Goal: Use online tool/utility: Utilize a website feature to perform a specific function

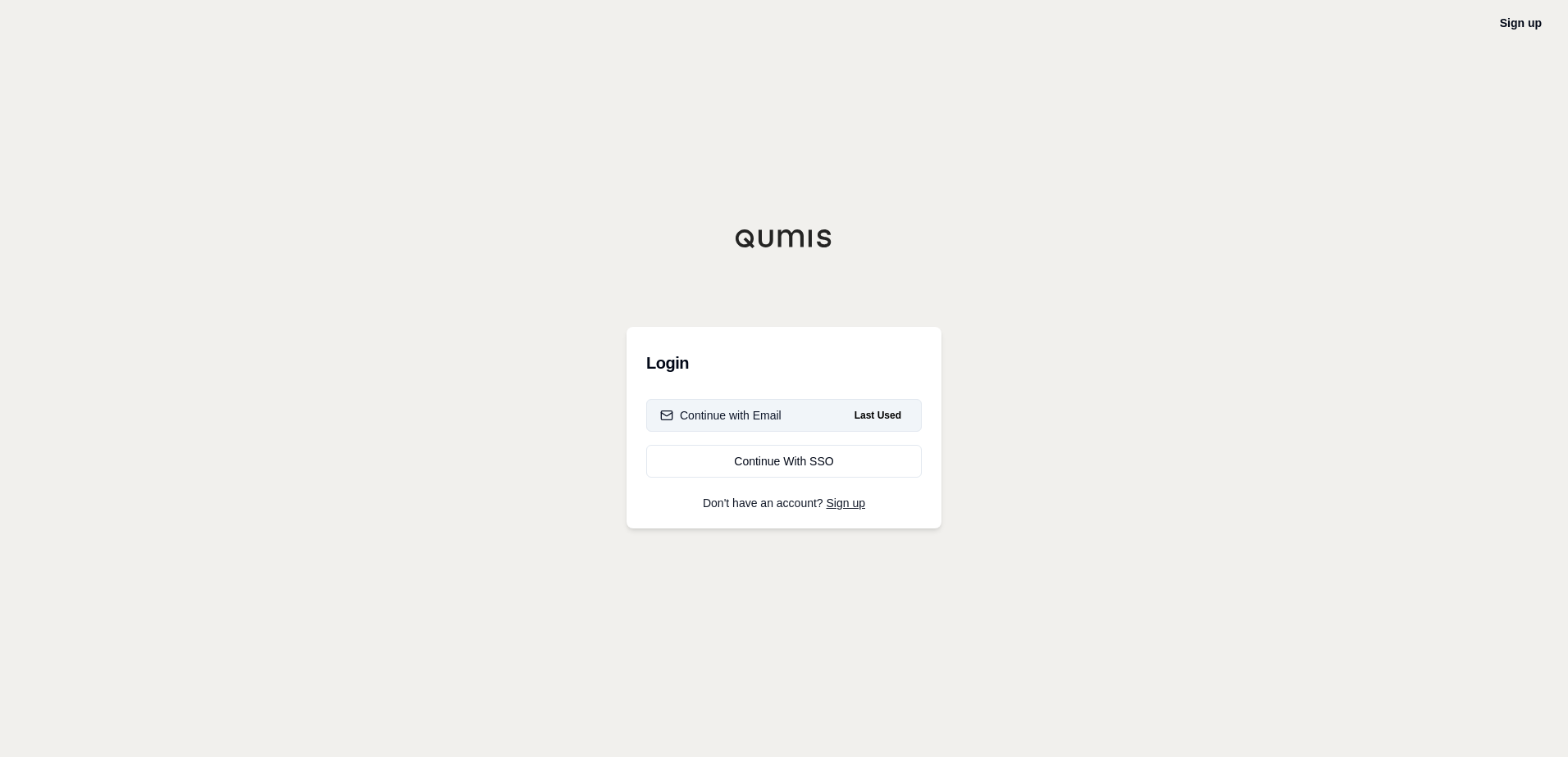
click at [728, 420] on div "Continue with Email" at bounding box center [721, 415] width 122 height 16
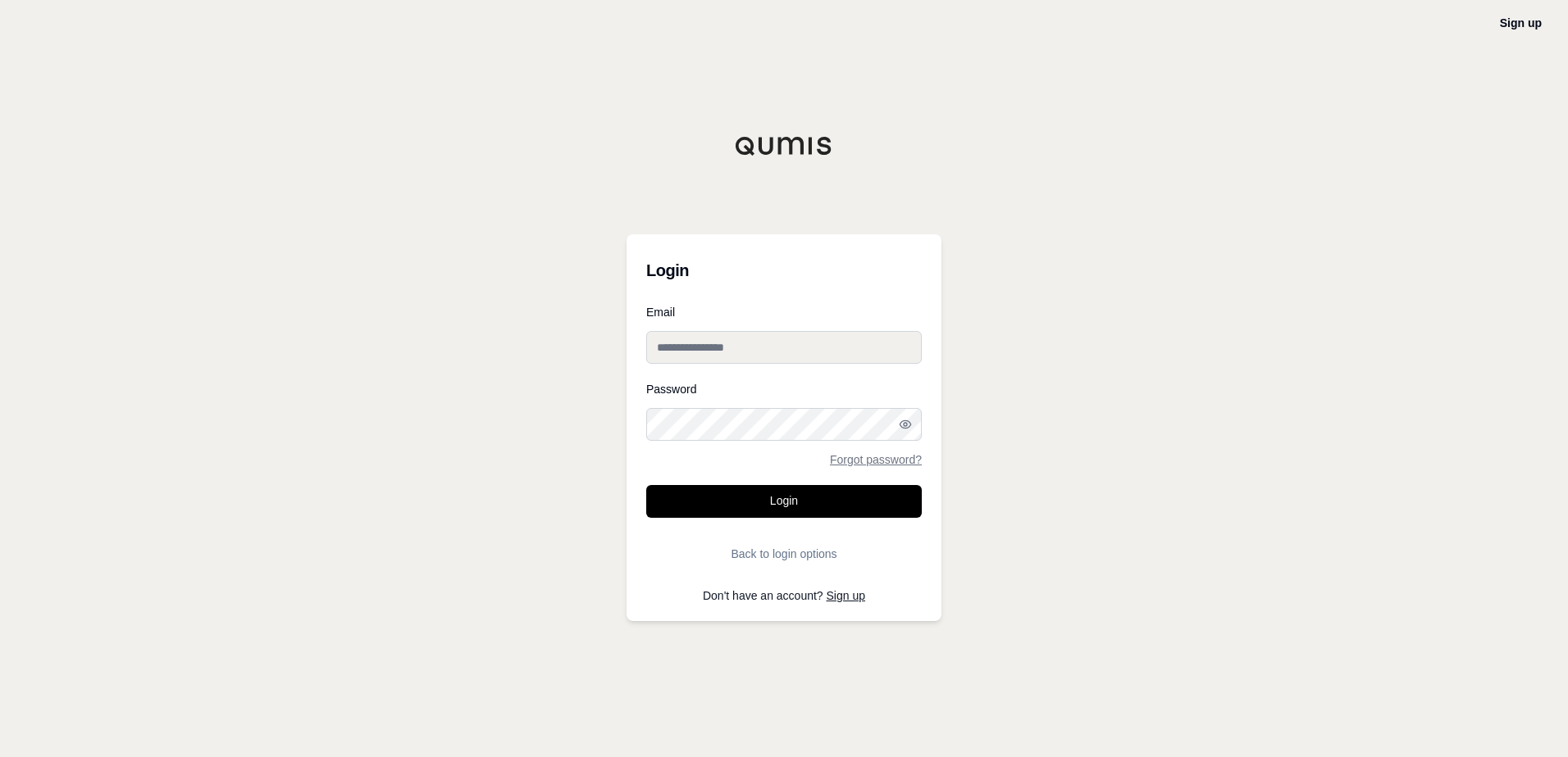
type input "**********"
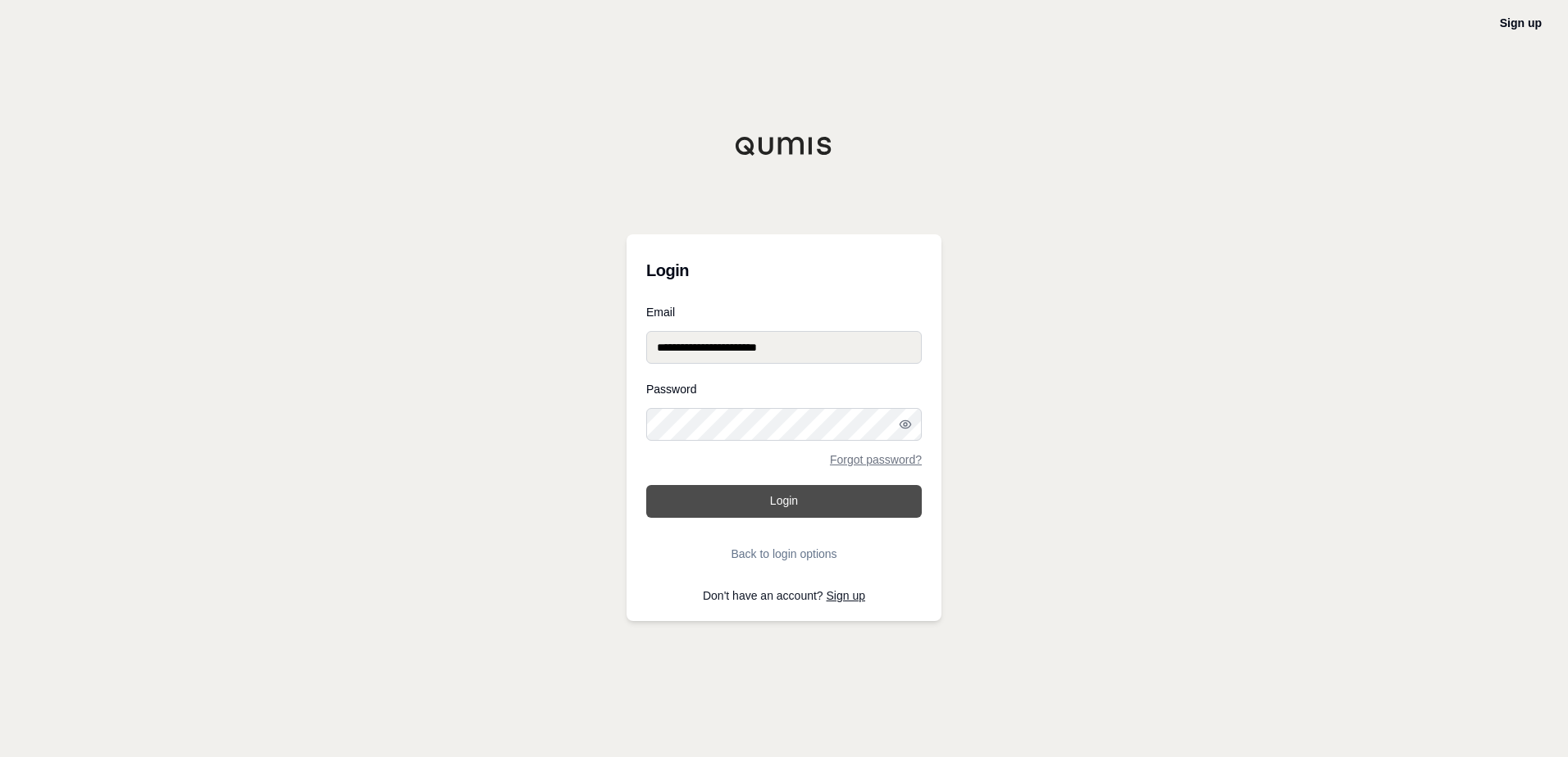
click at [772, 499] on button "Login" at bounding box center [784, 501] width 276 height 33
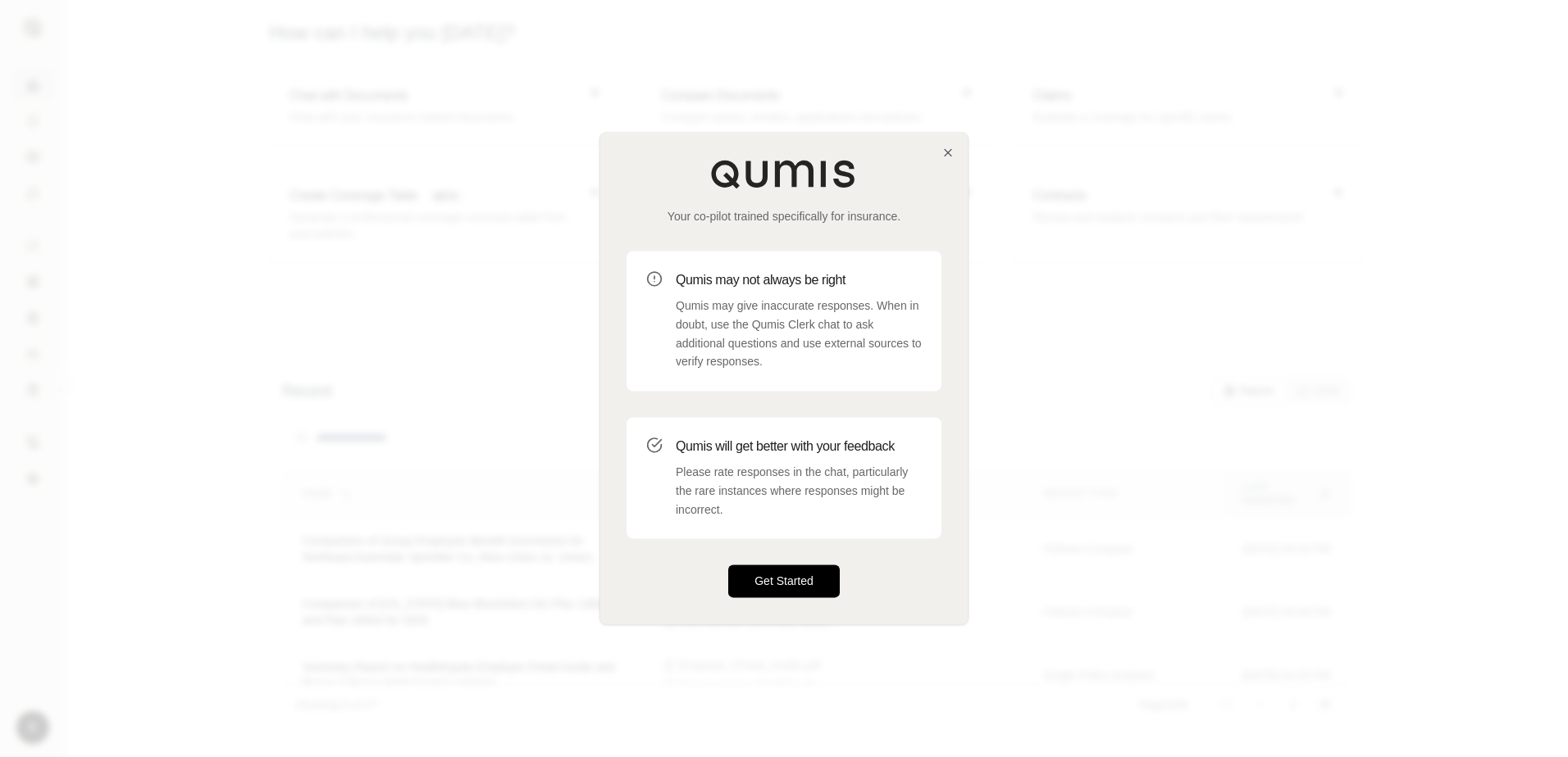
click at [756, 581] on button "Get Started" at bounding box center [784, 582] width 112 height 33
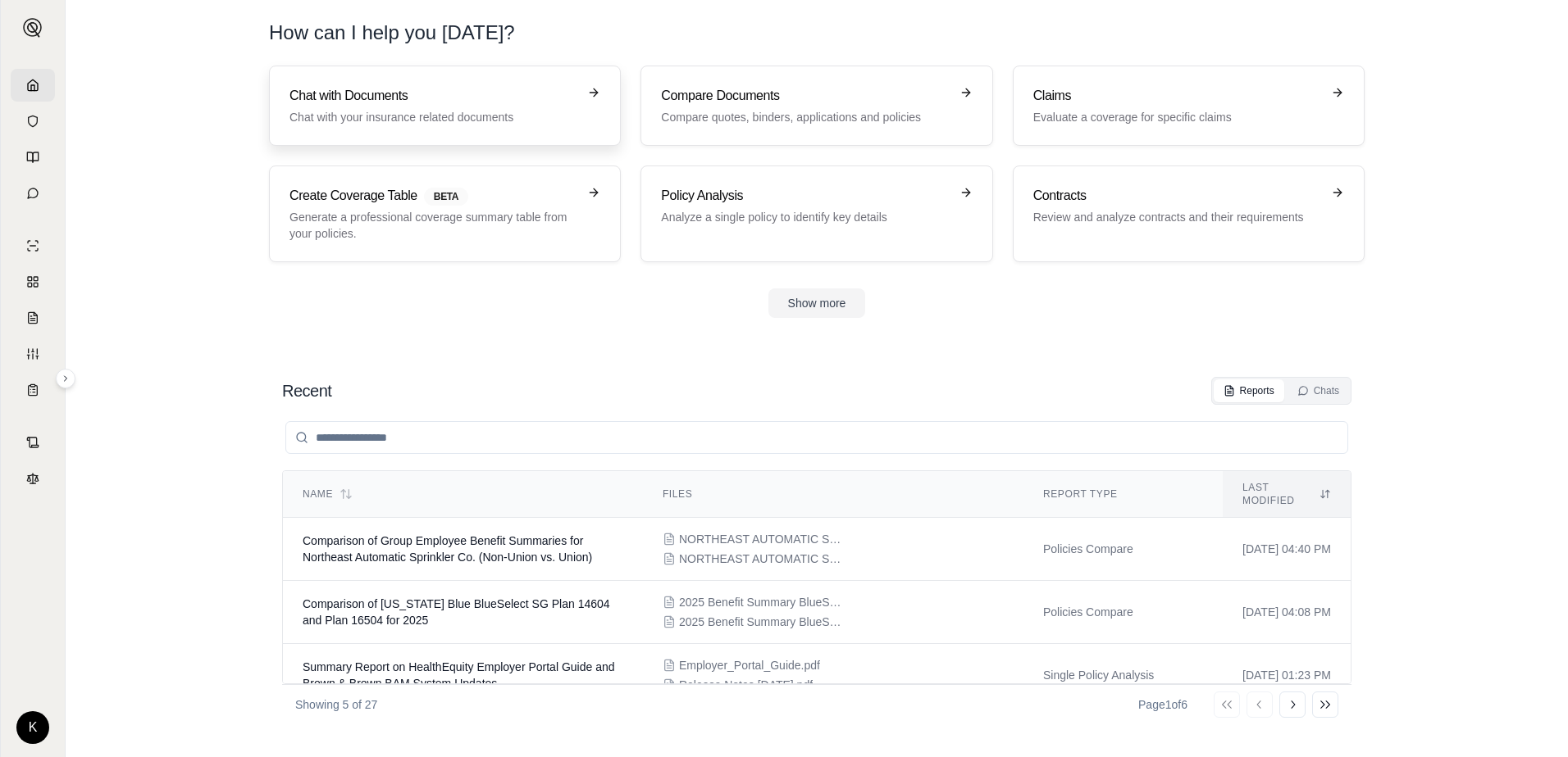
click at [573, 93] on h3 "Chat with Documents" at bounding box center [433, 96] width 287 height 20
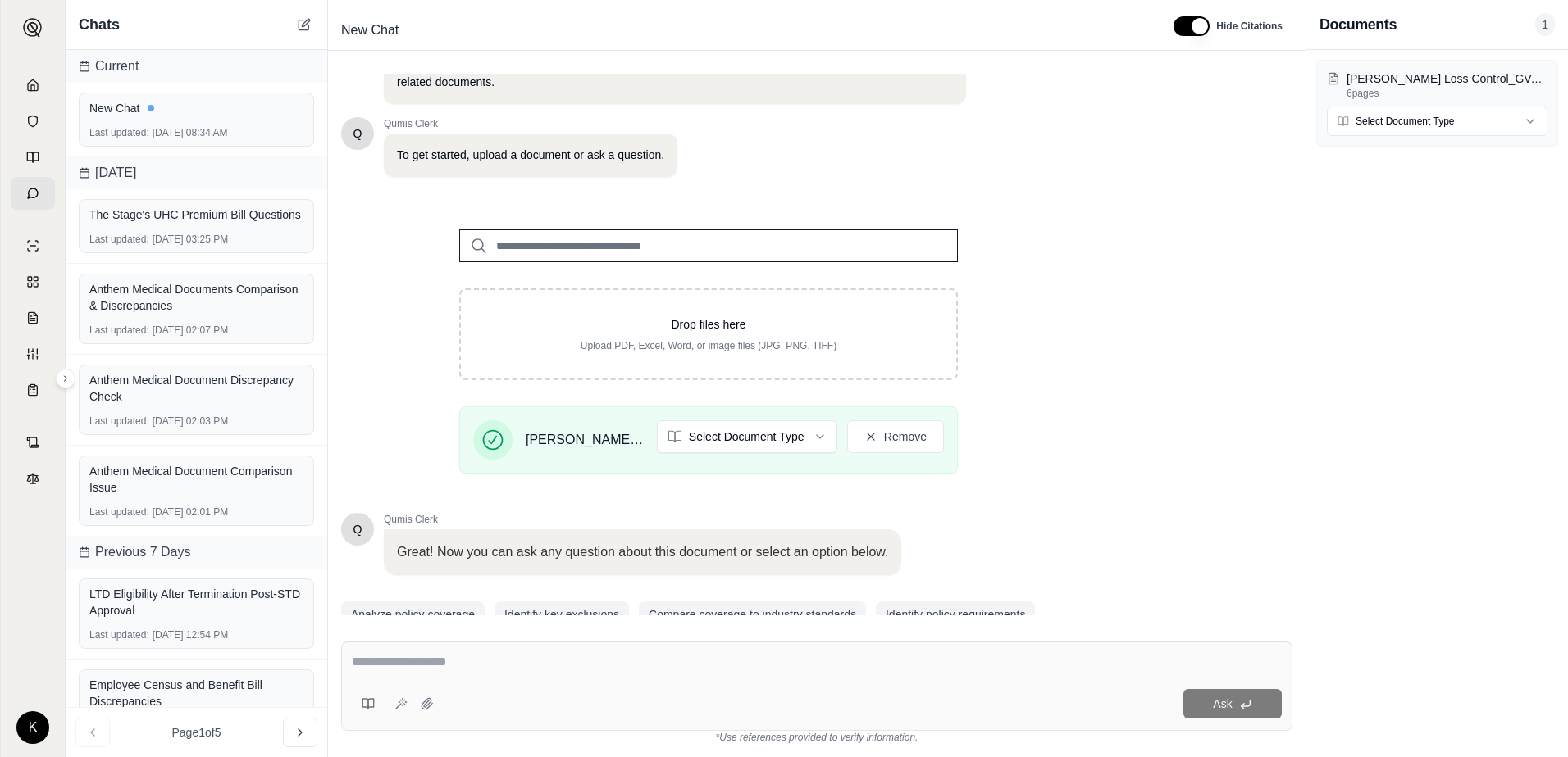
scroll to position [128, 0]
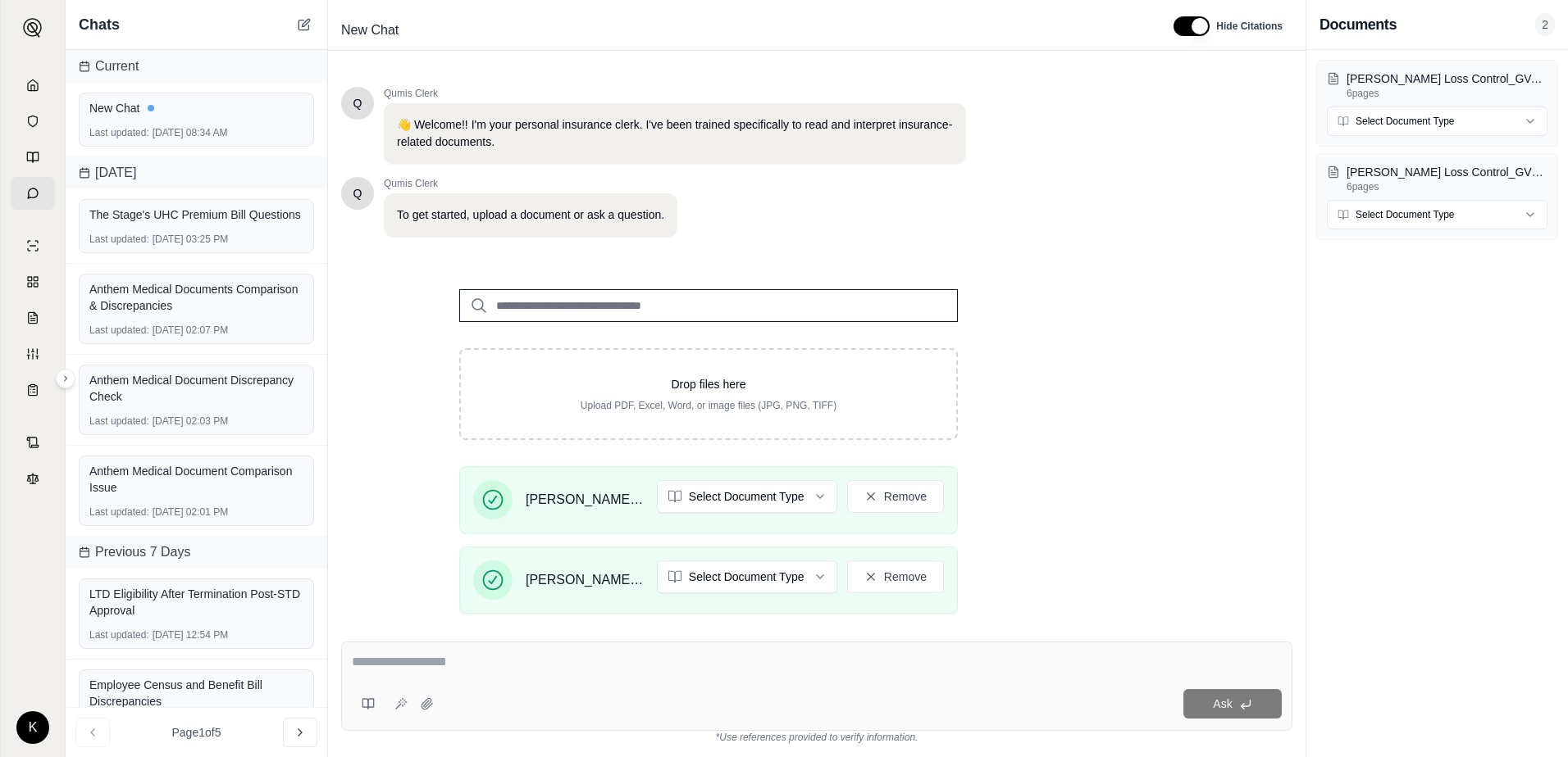
click at [474, 674] on div at bounding box center [816, 665] width 930 height 25
drag, startPoint x: 438, startPoint y: 664, endPoint x: 458, endPoint y: 658, distance: 20.9
click at [451, 658] on textarea at bounding box center [816, 663] width 930 height 20
type textarea "**********"
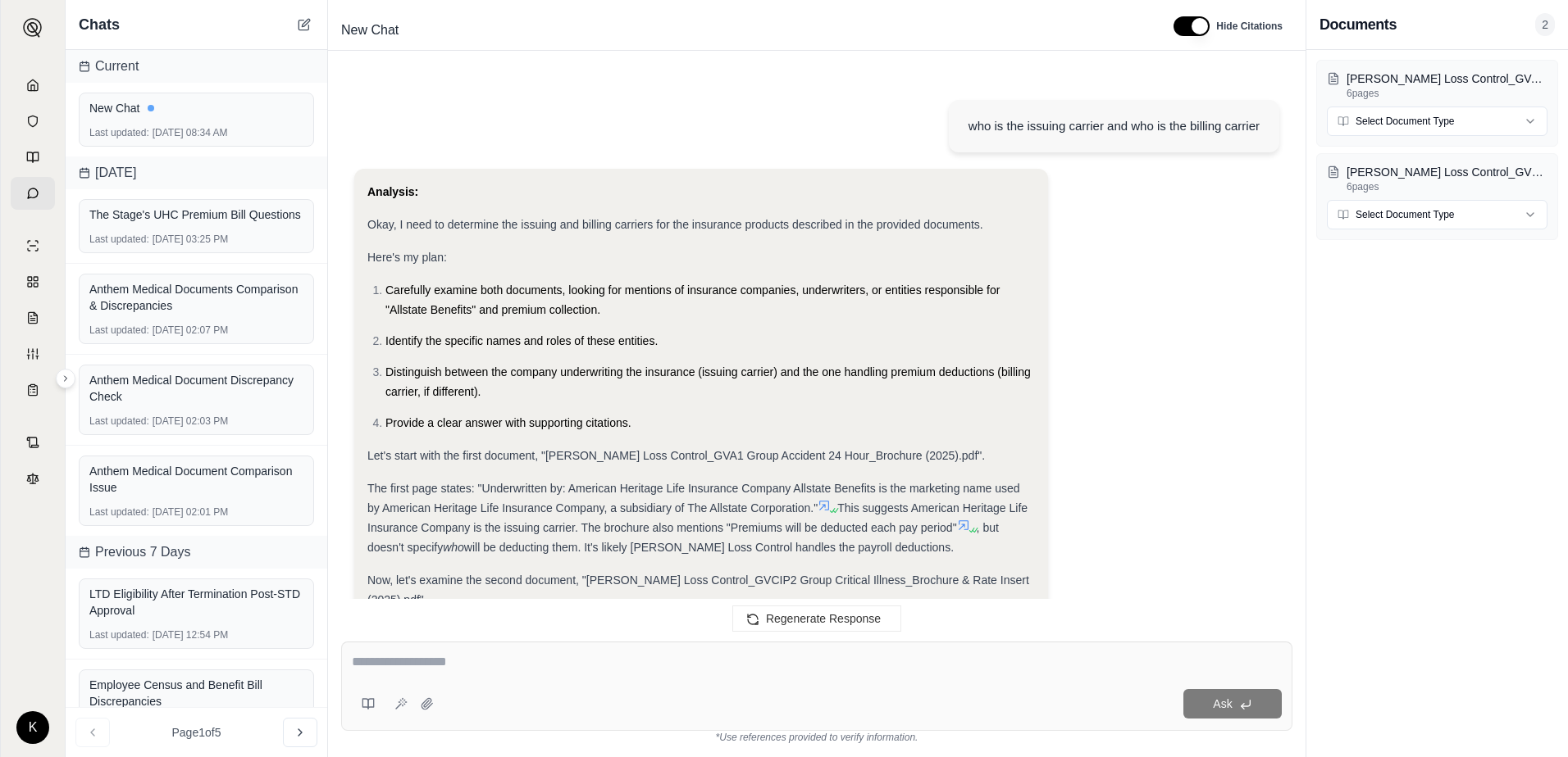
scroll to position [354, 0]
